Goal: Task Accomplishment & Management: Manage account settings

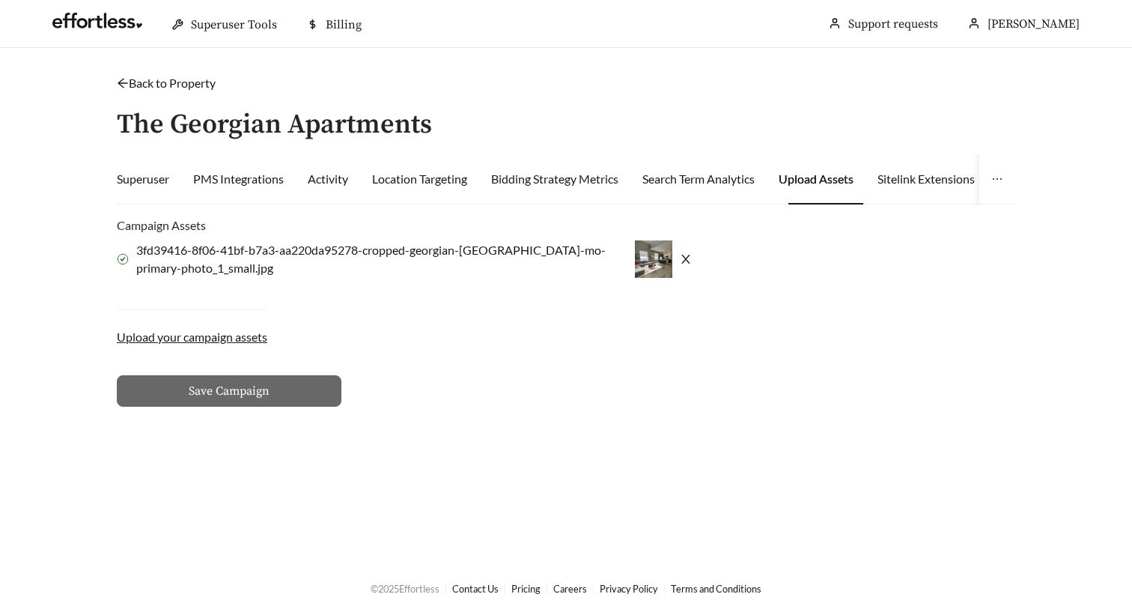
click at [680, 258] on icon "close" at bounding box center [686, 259] width 12 height 12
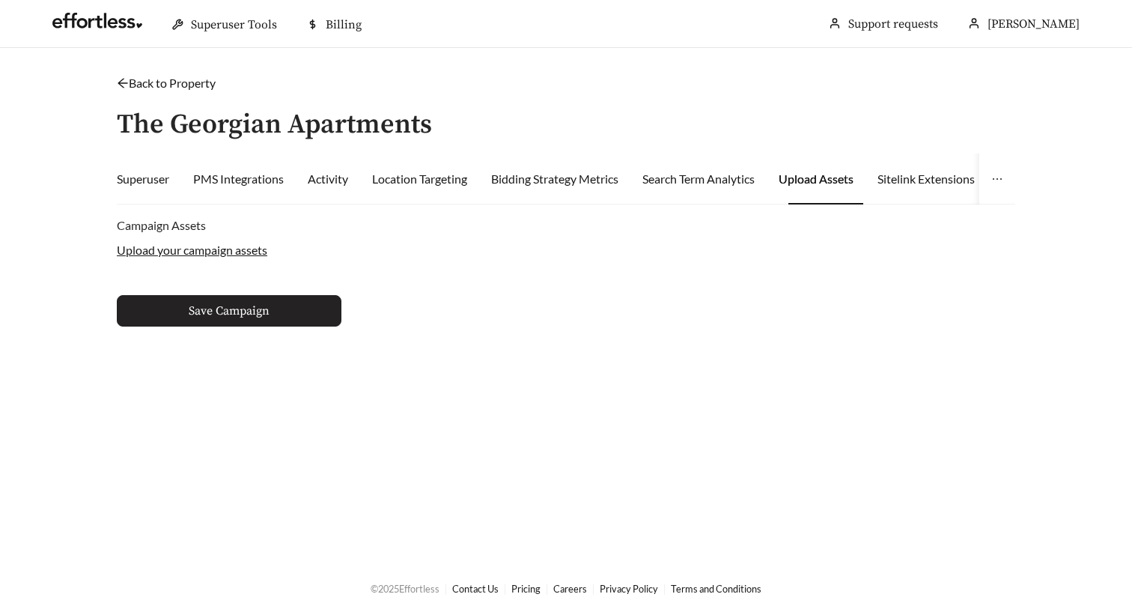
click at [240, 315] on span "Save Campaign" at bounding box center [229, 311] width 81 height 18
click at [179, 312] on button "Save Campaign" at bounding box center [229, 310] width 225 height 31
click at [189, 314] on span "Save Campaign" at bounding box center [229, 311] width 81 height 18
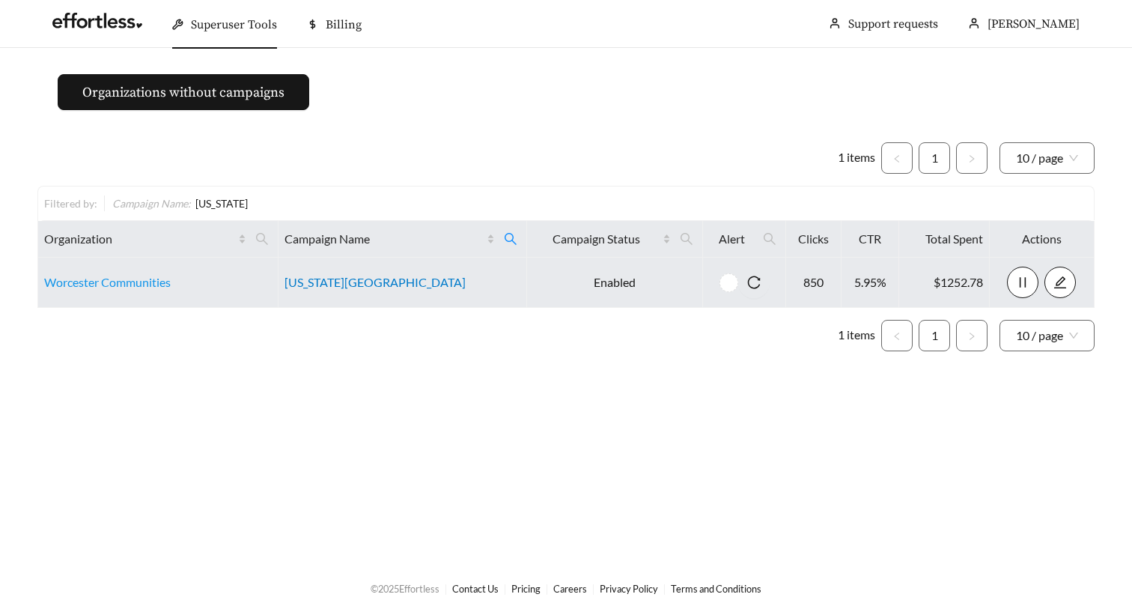
click at [343, 282] on link "[US_STATE][GEOGRAPHIC_DATA]" at bounding box center [375, 282] width 181 height 14
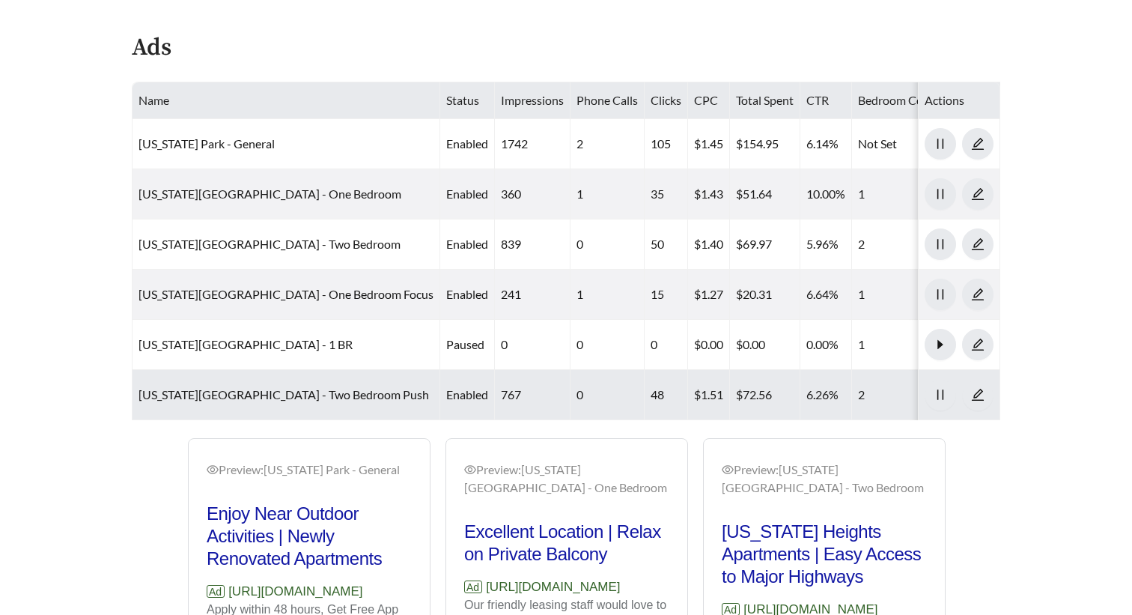
scroll to position [837, 0]
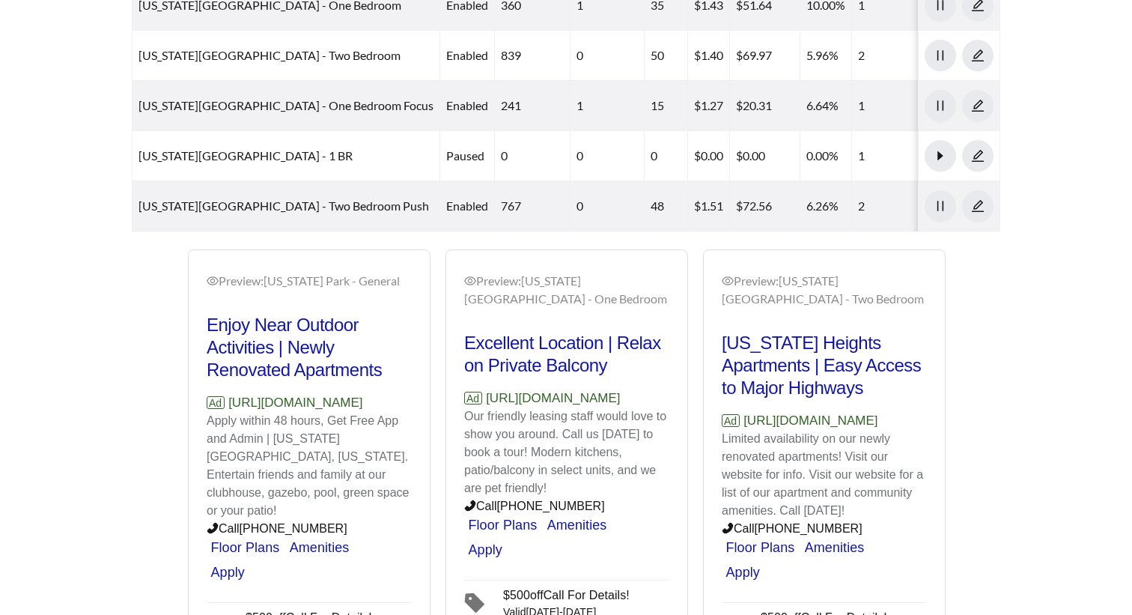
drag, startPoint x: 466, startPoint y: 368, endPoint x: 679, endPoint y: 370, distance: 212.7
click at [679, 370] on div "Preview: Maryland Park - One Bedroom Excellent Location | Relax on Private Balc…" at bounding box center [566, 453] width 241 height 398
copy p "https://www.livemarylandpark.com"
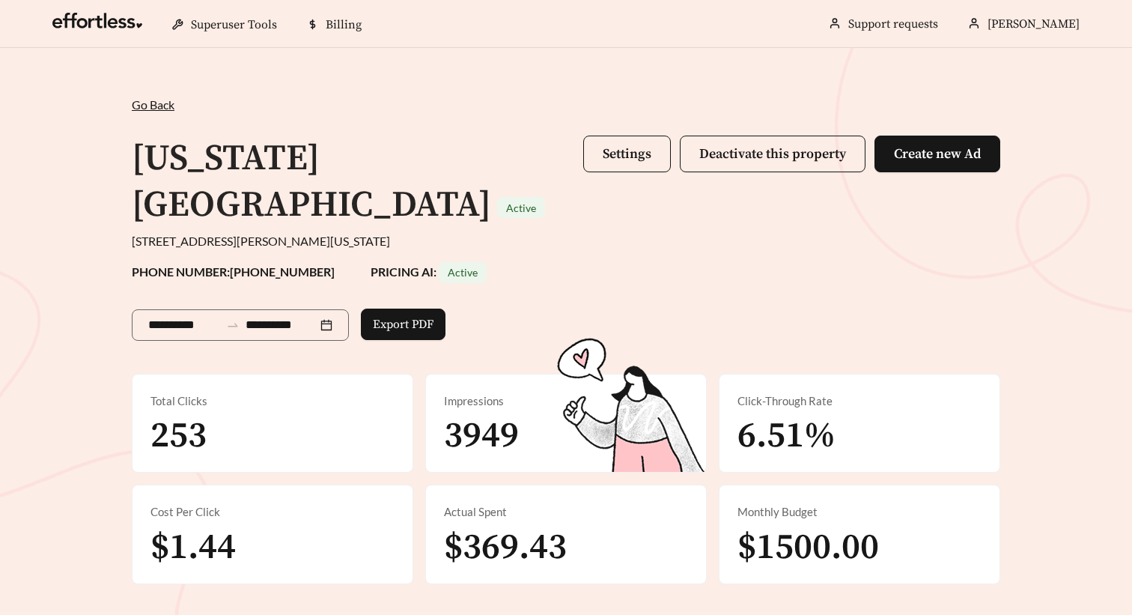
scroll to position [0, 0]
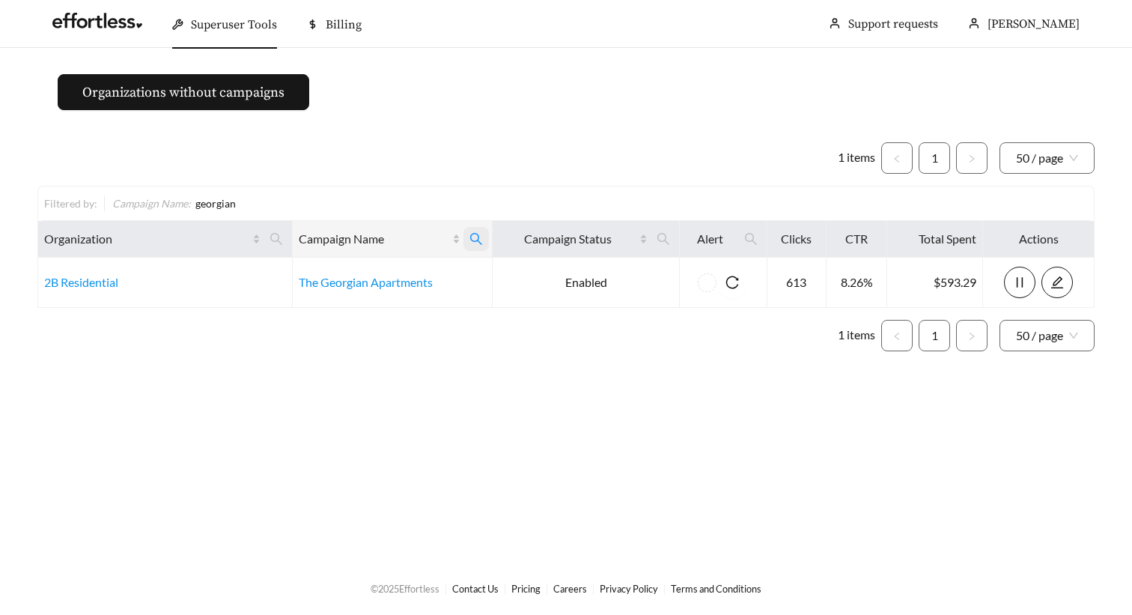
click at [482, 240] on icon "search" at bounding box center [476, 238] width 13 height 13
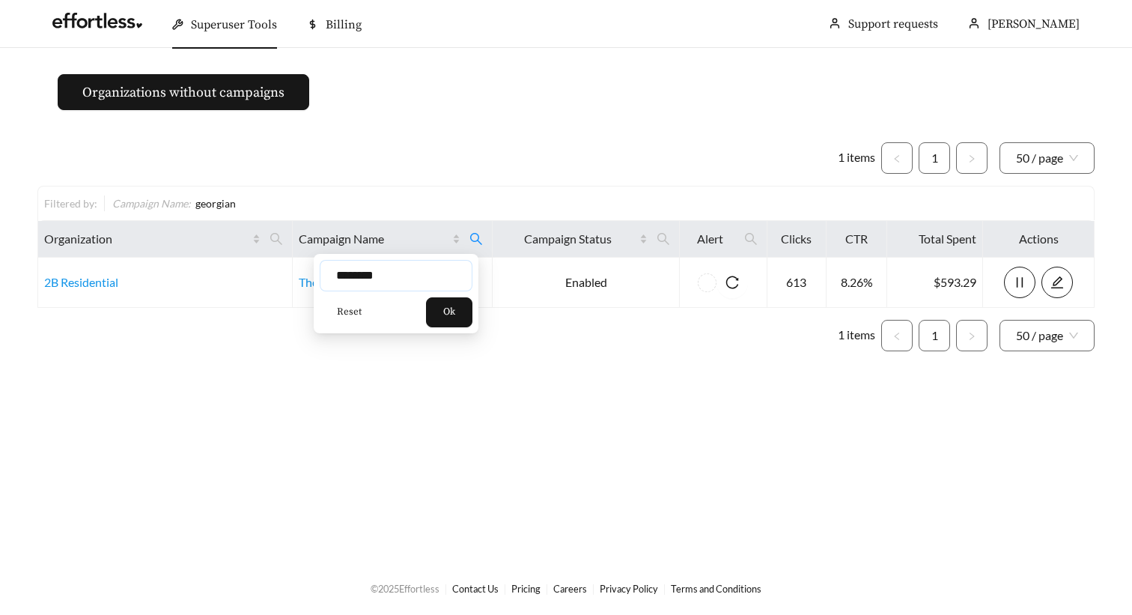
click at [413, 279] on input "********" at bounding box center [396, 275] width 153 height 31
type input "**********"
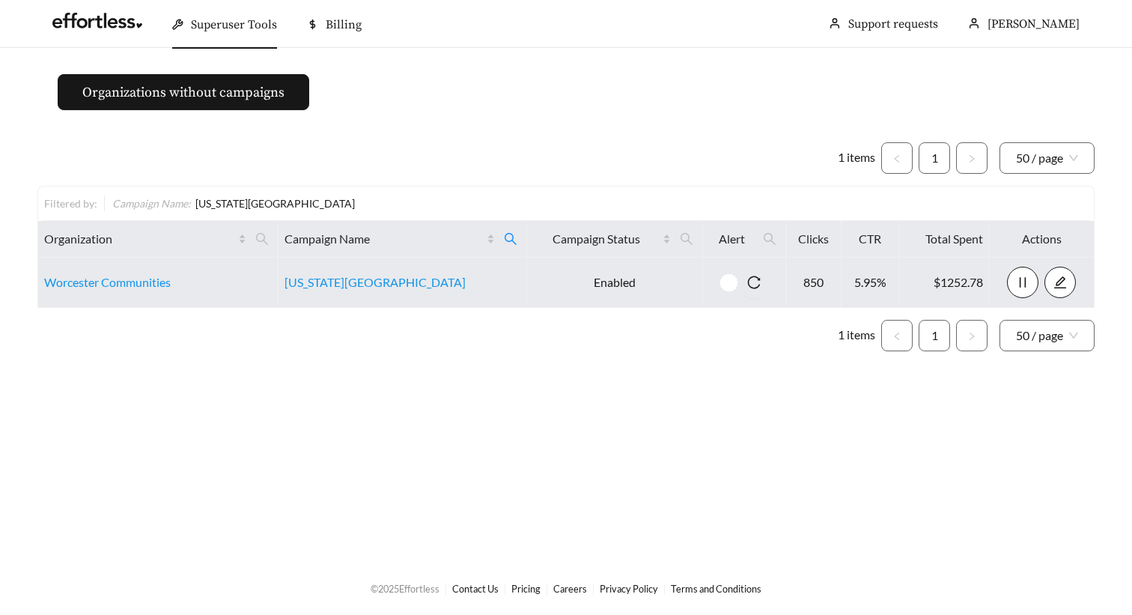
drag, startPoint x: 124, startPoint y: 281, endPoint x: 443, endPoint y: 393, distance: 338.2
click at [124, 281] on link "Worcester Communities" at bounding box center [107, 282] width 127 height 14
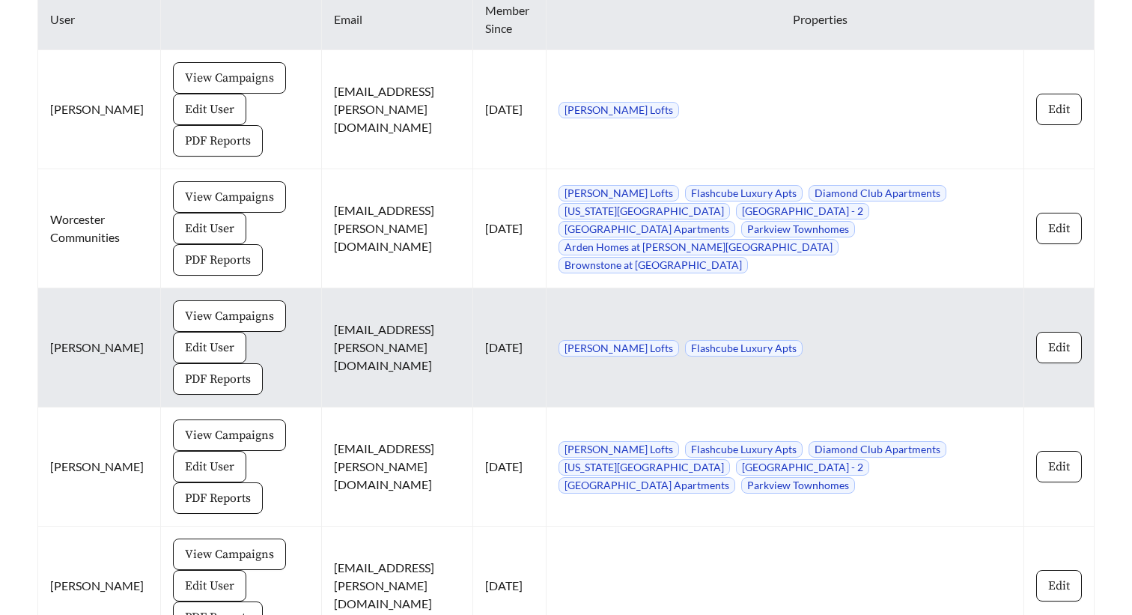
scroll to position [1111, 0]
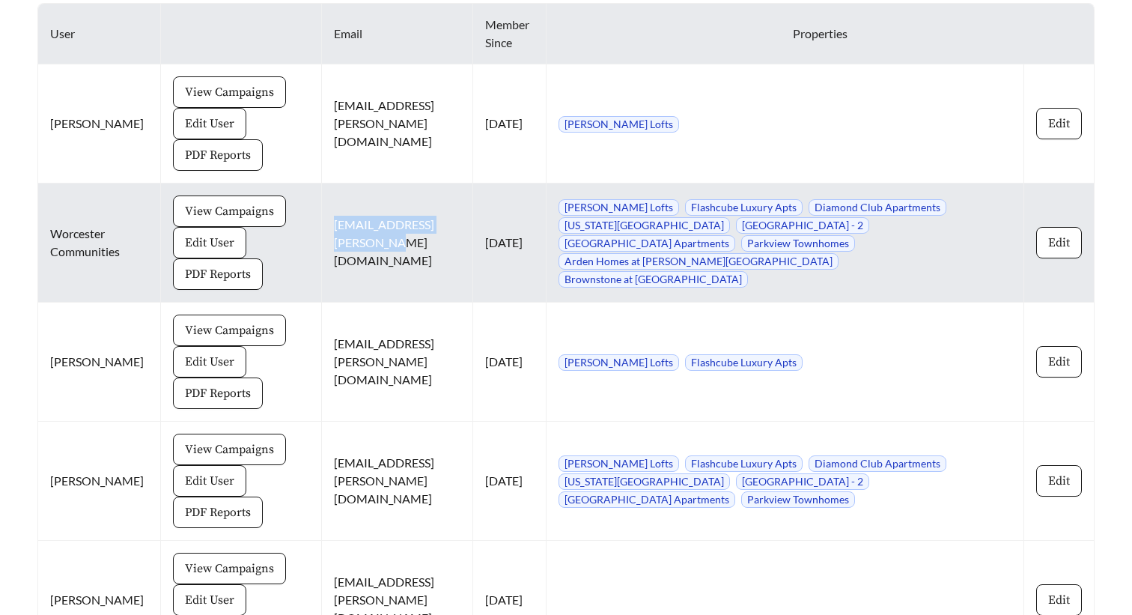
drag, startPoint x: 299, startPoint y: 233, endPoint x: 350, endPoint y: 258, distance: 56.9
click at [350, 258] on td "[EMAIL_ADDRESS][PERSON_NAME][DOMAIN_NAME]" at bounding box center [397, 242] width 151 height 119
copy td "[EMAIL_ADDRESS][PERSON_NAME][DOMAIN_NAME]"
